Goal: Task Accomplishment & Management: Use online tool/utility

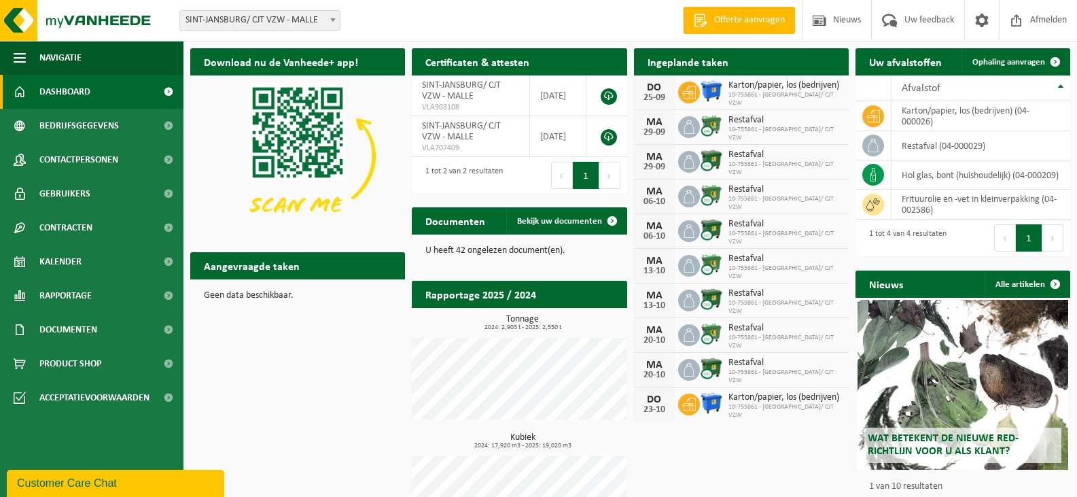
drag, startPoint x: 78, startPoint y: 262, endPoint x: 288, endPoint y: 224, distance: 212.8
click at [78, 262] on span "Kalender" at bounding box center [60, 262] width 42 height 34
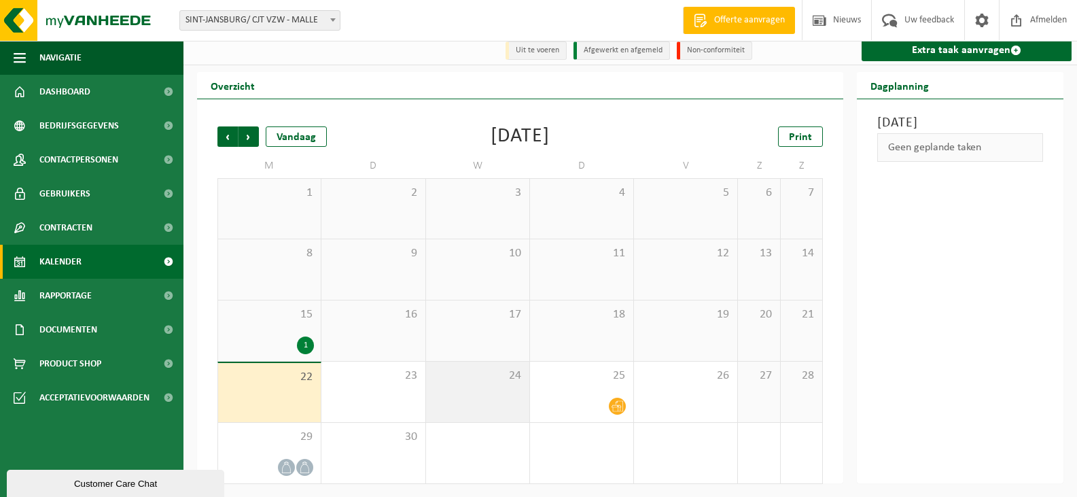
scroll to position [7, 0]
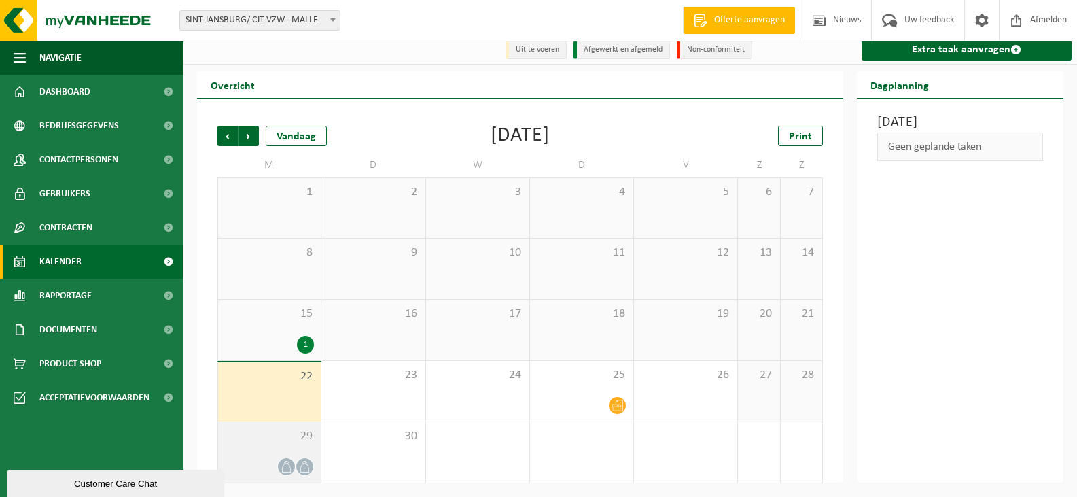
click at [294, 456] on div "29" at bounding box center [269, 452] width 103 height 60
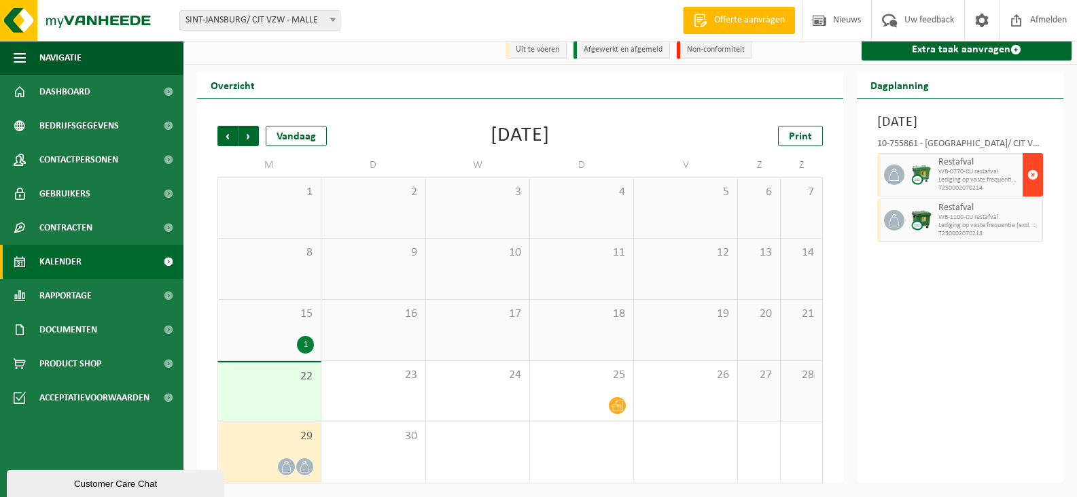
click at [1035, 188] on span "button" at bounding box center [1033, 174] width 11 height 27
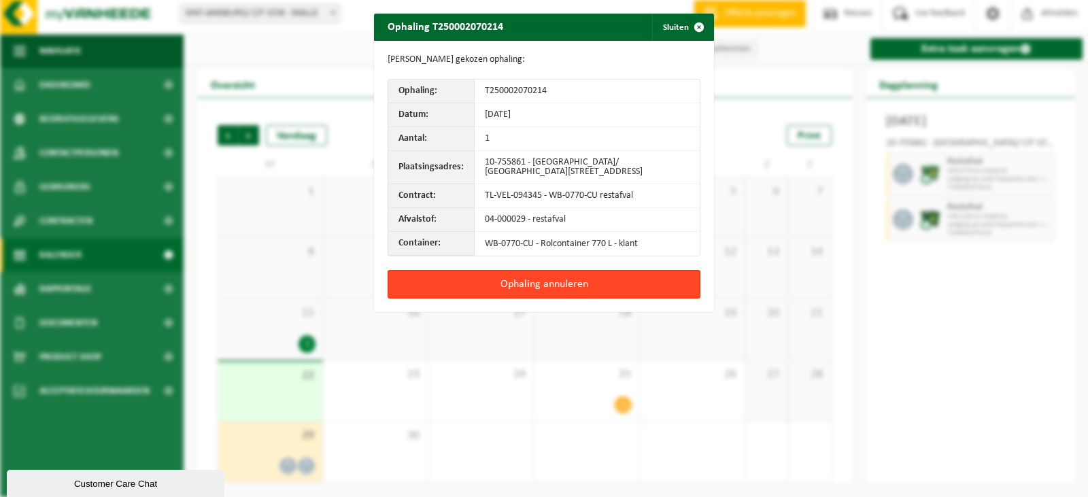
click at [577, 287] on button "Ophaling annuleren" at bounding box center [543, 284] width 313 height 29
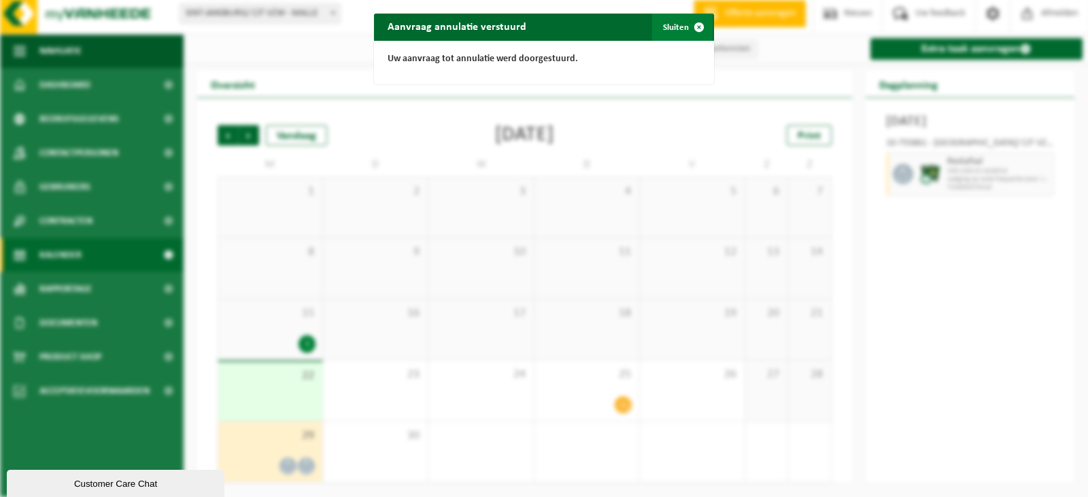
click at [693, 31] on span "button" at bounding box center [698, 27] width 27 height 27
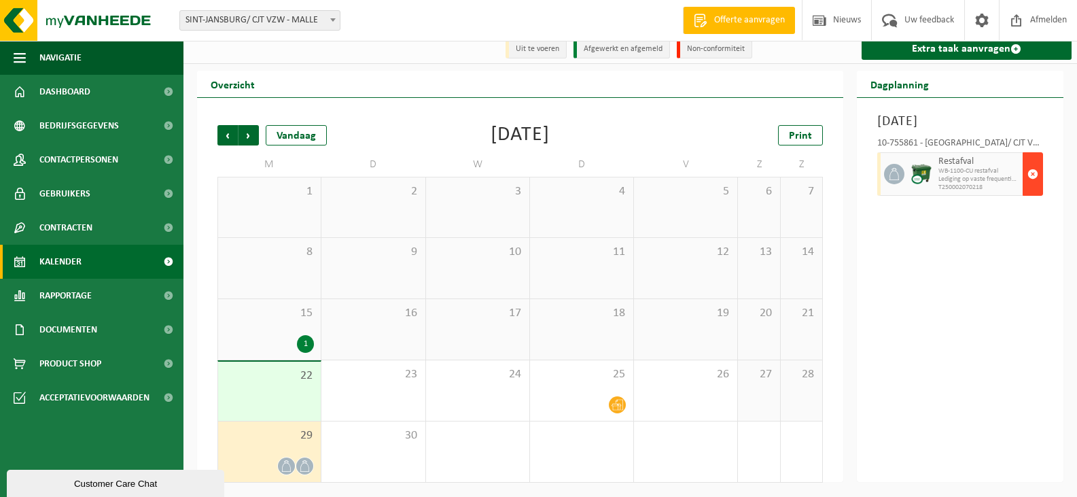
click at [1028, 188] on span "button" at bounding box center [1033, 173] width 11 height 27
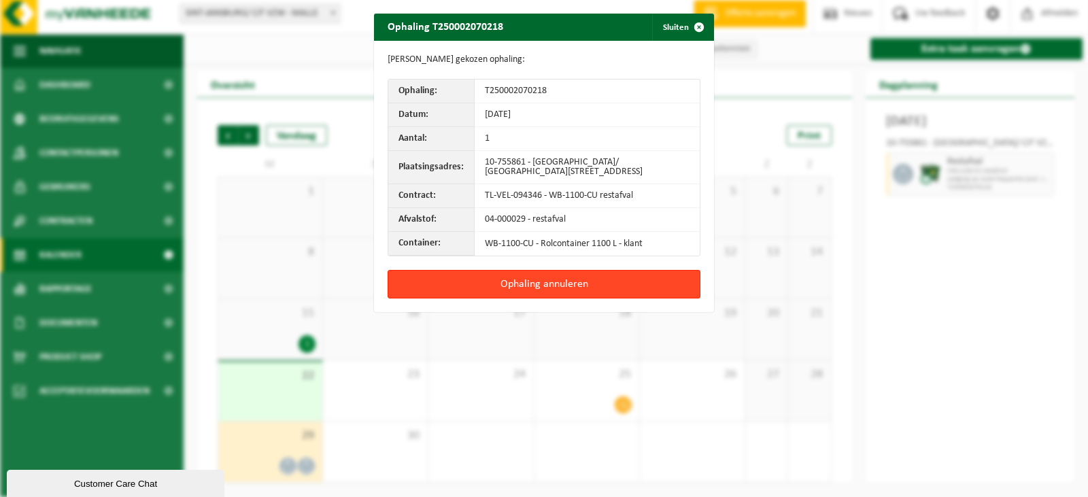
click at [535, 282] on button "Ophaling annuleren" at bounding box center [543, 284] width 313 height 29
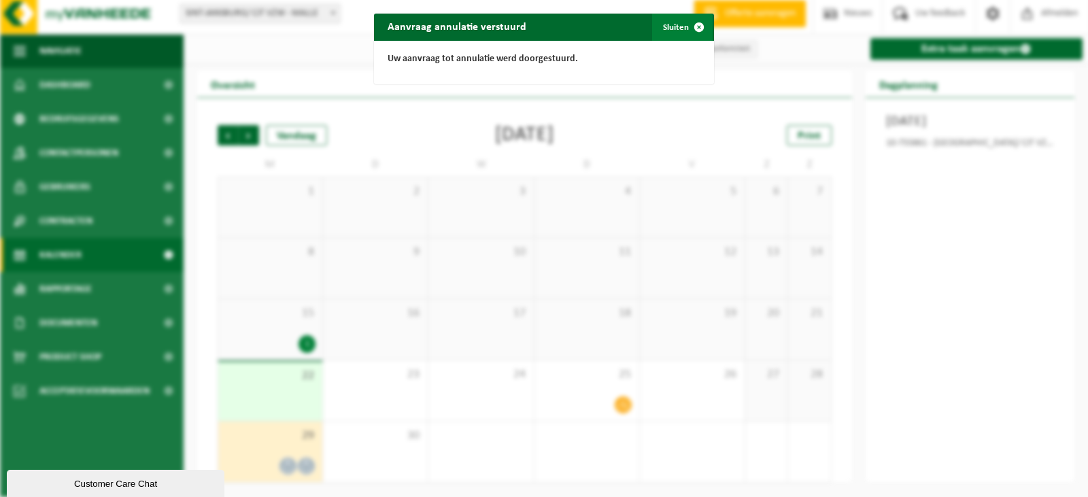
click at [688, 23] on span "button" at bounding box center [698, 27] width 27 height 27
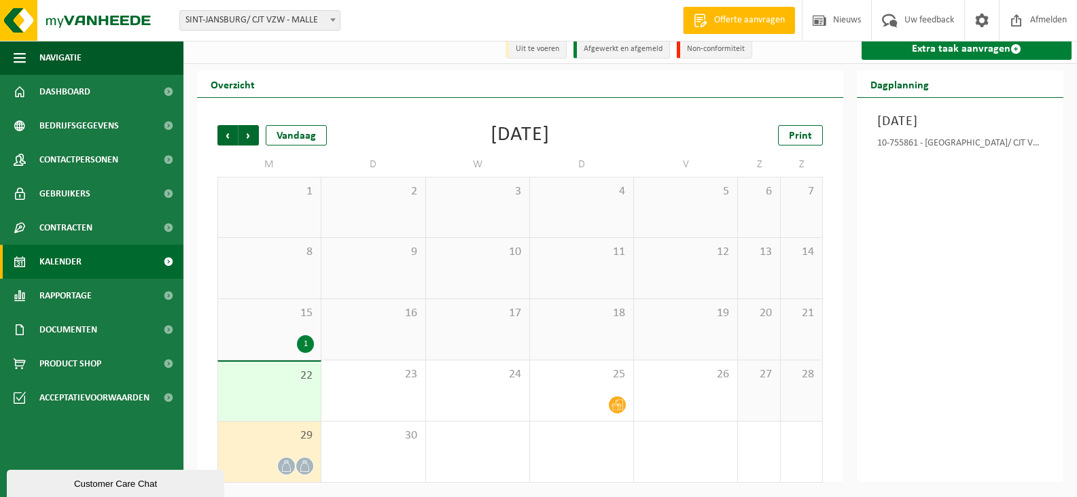
click at [972, 49] on link "Extra taak aanvragen" at bounding box center [967, 49] width 210 height 22
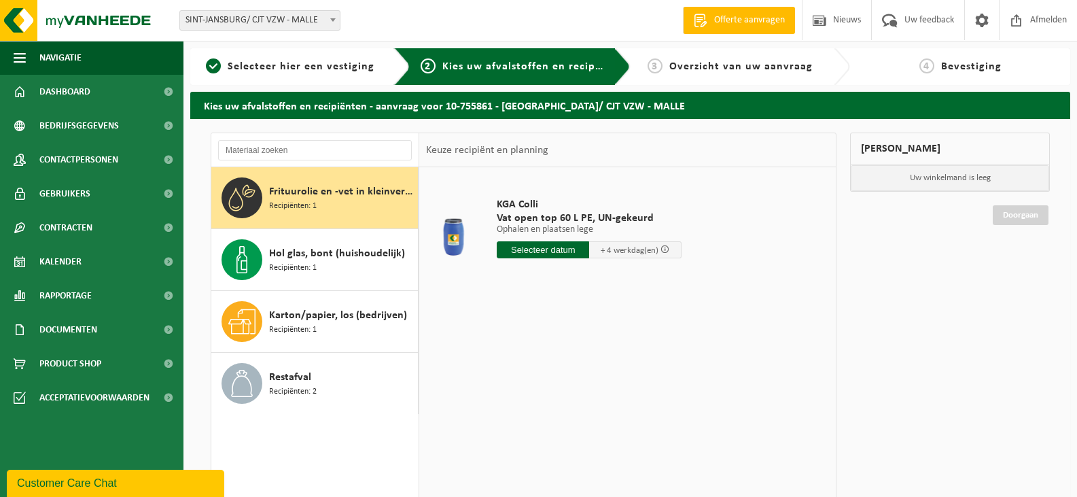
click at [283, 198] on span "Frituurolie en -vet in kleinverpakking" at bounding box center [341, 192] width 145 height 16
click at [546, 251] on input "text" at bounding box center [543, 249] width 92 height 17
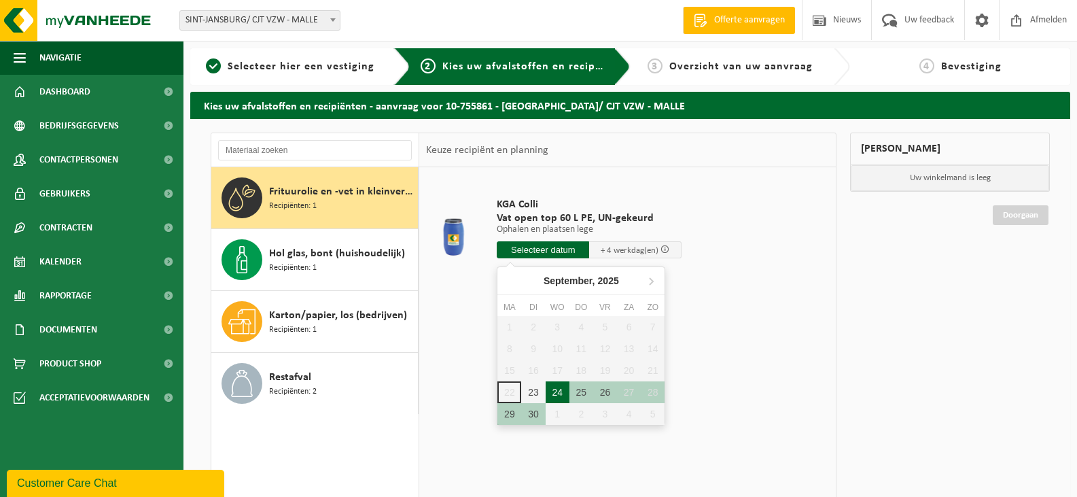
click at [555, 394] on div "24" at bounding box center [558, 392] width 24 height 22
type input "Van 2025-09-24"
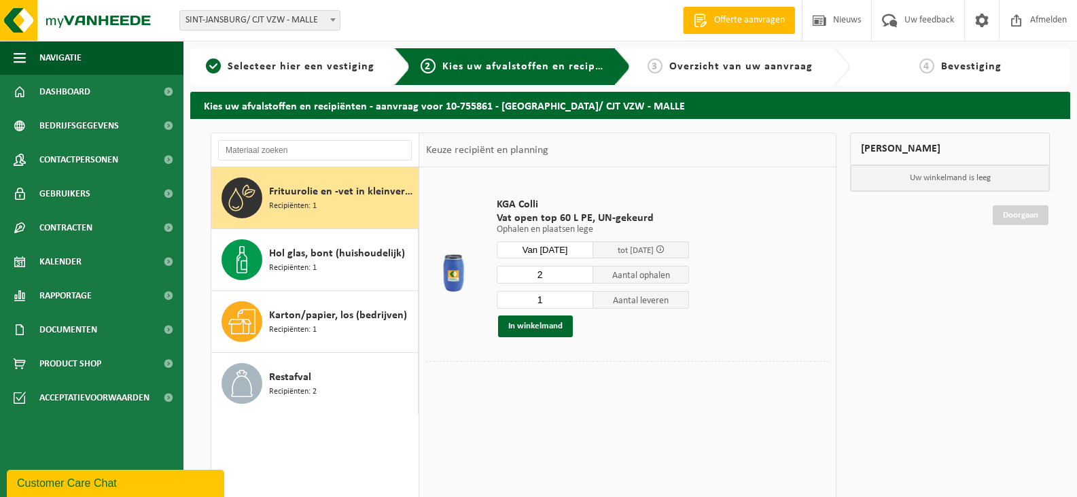
type input "1"
click at [583, 304] on input "1" at bounding box center [545, 300] width 97 height 18
click at [539, 325] on button "In winkelmand" at bounding box center [535, 326] width 75 height 22
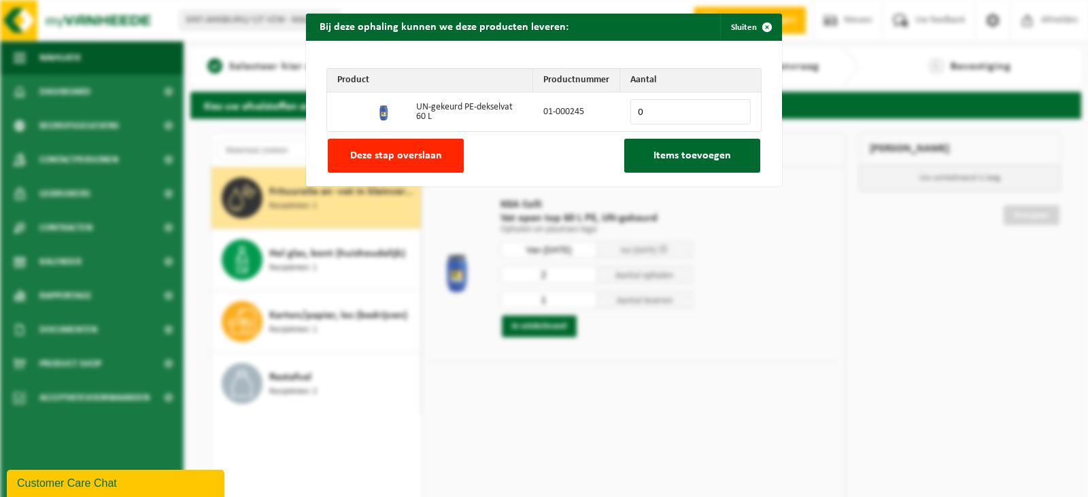
click at [672, 385] on div "Bij deze ophaling kunnen we deze producten leveren: Sluiten Product Productnumm…" at bounding box center [544, 248] width 1088 height 497
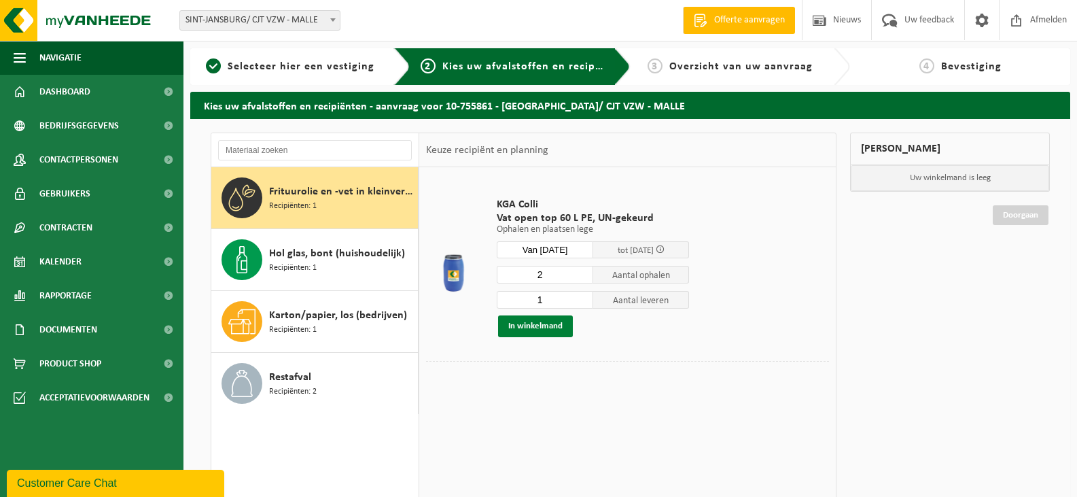
click at [543, 322] on button "In winkelmand" at bounding box center [535, 326] width 75 height 22
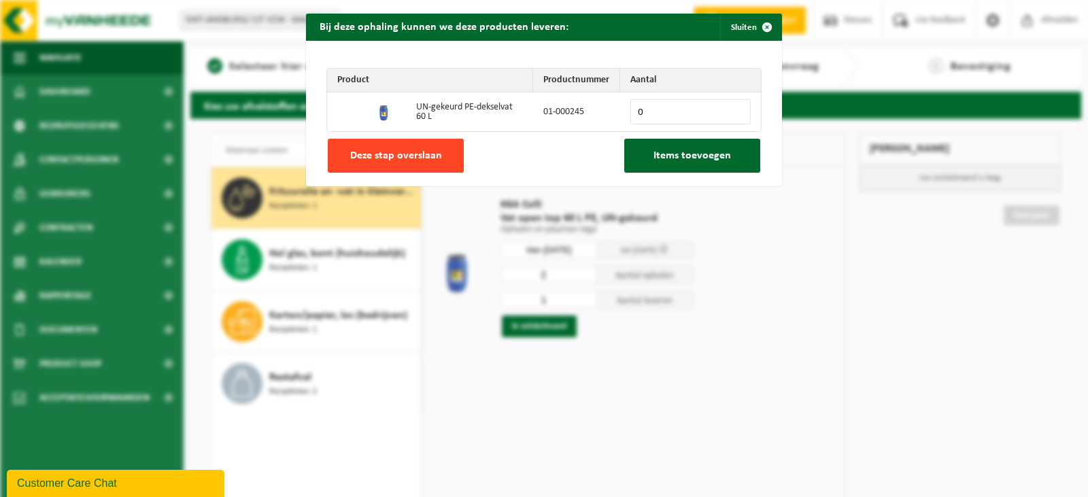
click at [384, 164] on button "Deze stap overslaan" at bounding box center [396, 156] width 136 height 34
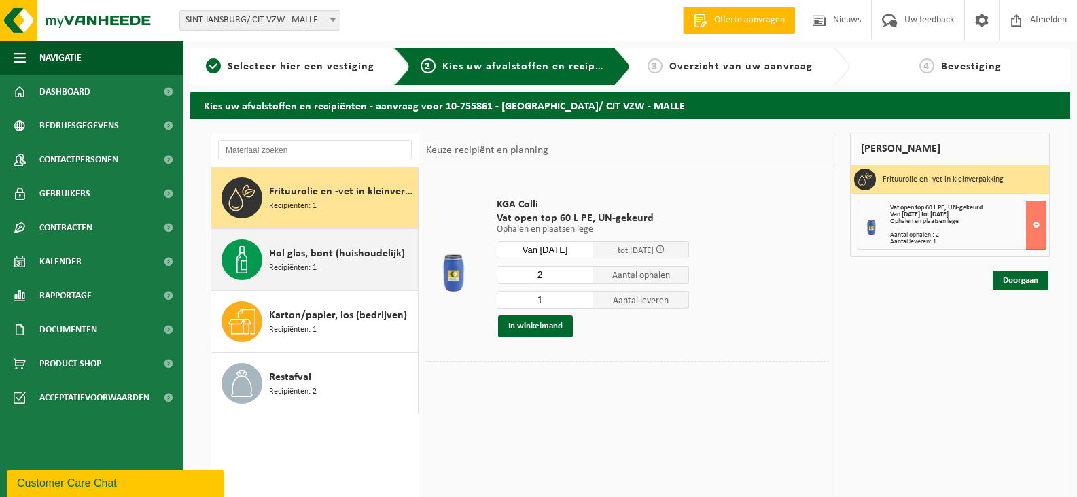
click at [345, 259] on span "Hol glas, bont (huishoudelijk)" at bounding box center [337, 253] width 136 height 16
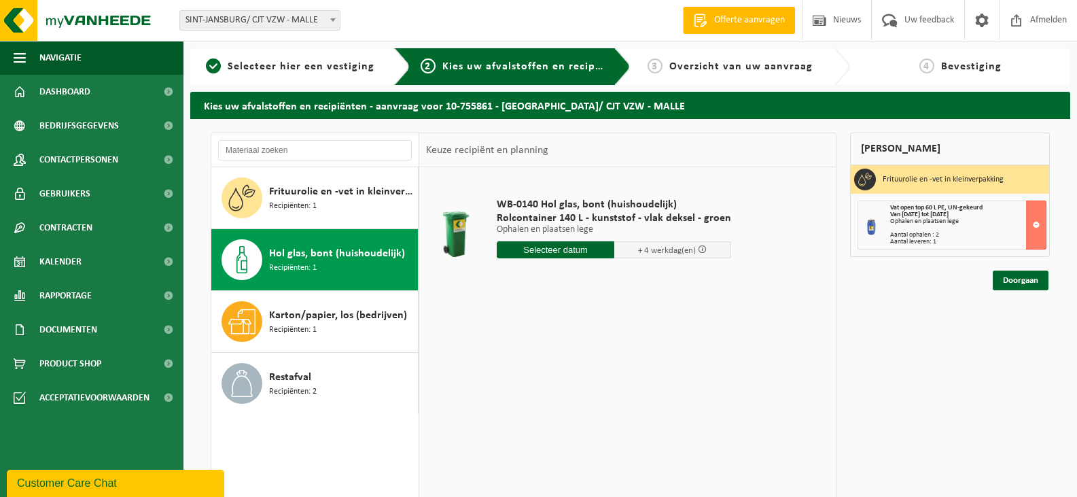
click at [559, 251] on input "text" at bounding box center [556, 249] width 118 height 17
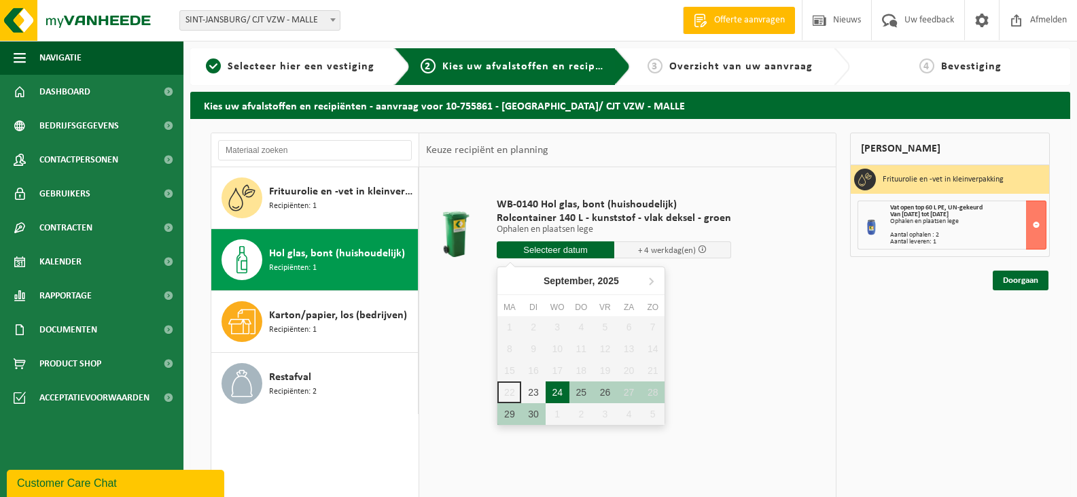
click at [550, 394] on div "24" at bounding box center [558, 392] width 24 height 22
type input "Van 2025-09-24"
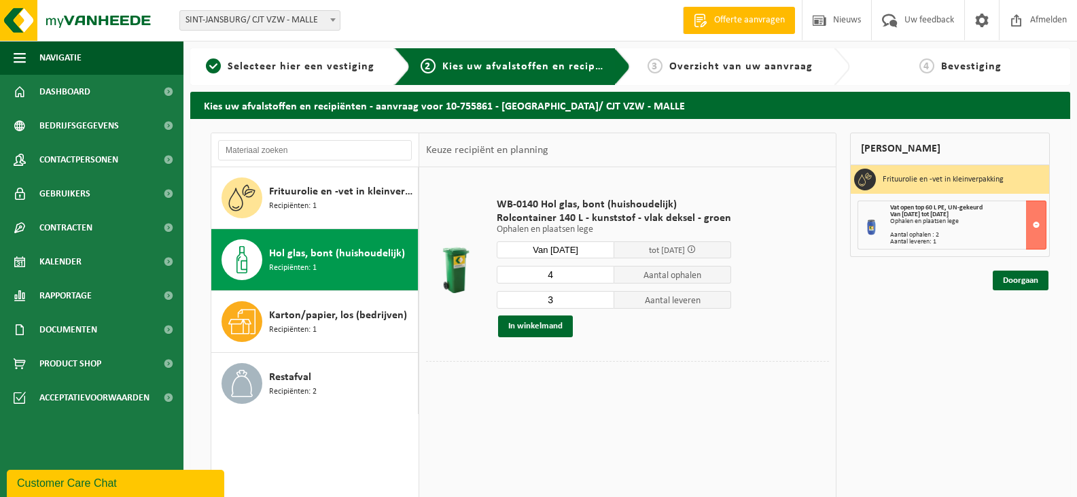
click at [601, 303] on input "3" at bounding box center [556, 300] width 118 height 18
type input "2"
click at [601, 303] on input "2" at bounding box center [556, 300] width 118 height 18
click at [534, 325] on button "In winkelmand" at bounding box center [535, 326] width 75 height 22
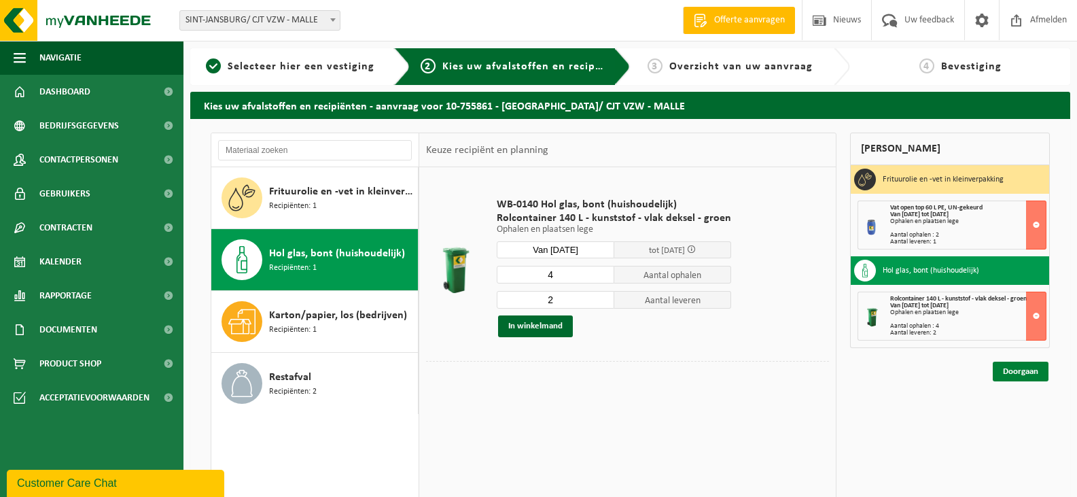
click at [1023, 374] on link "Doorgaan" at bounding box center [1021, 372] width 56 height 20
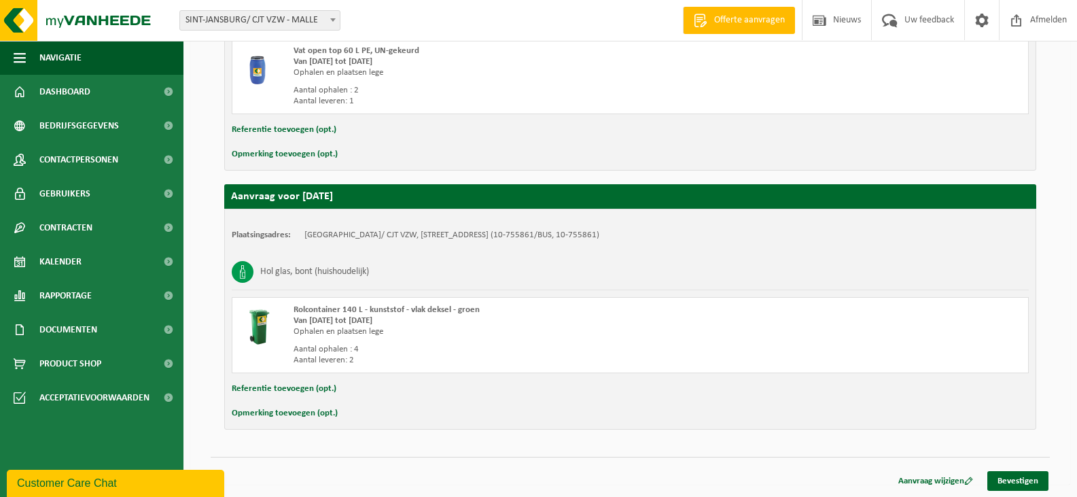
scroll to position [356, 0]
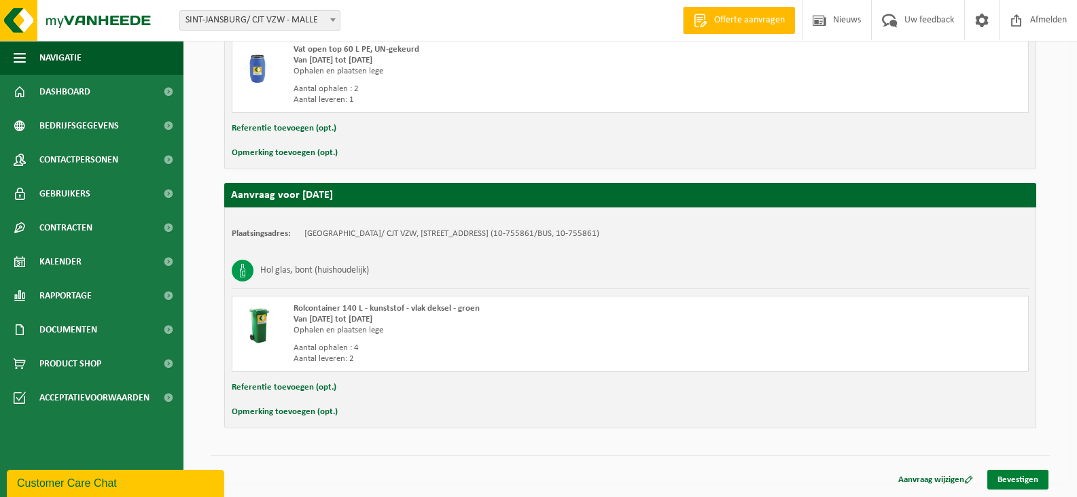
click at [1014, 483] on link "Bevestigen" at bounding box center [1018, 480] width 61 height 20
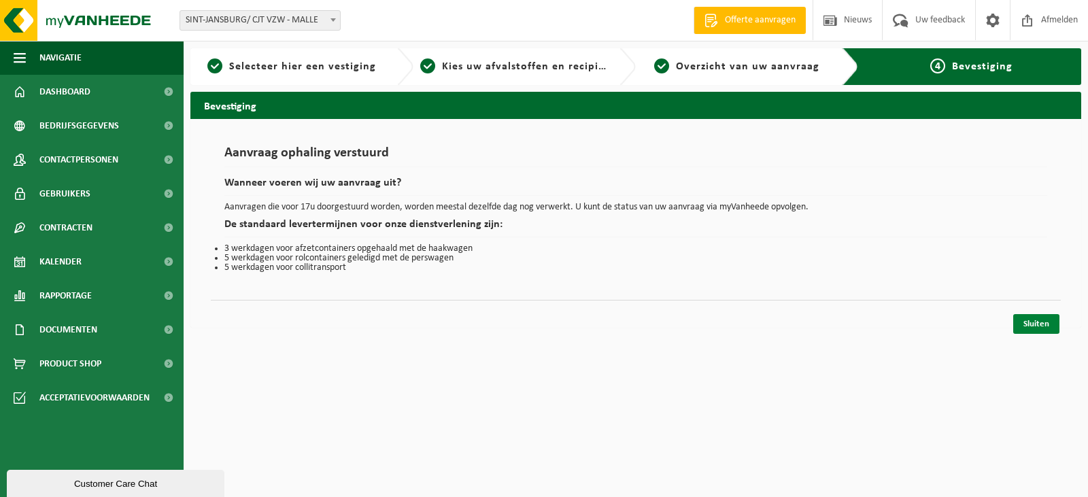
click at [1030, 322] on link "Sluiten" at bounding box center [1036, 324] width 46 height 20
